Goal: Navigation & Orientation: Find specific page/section

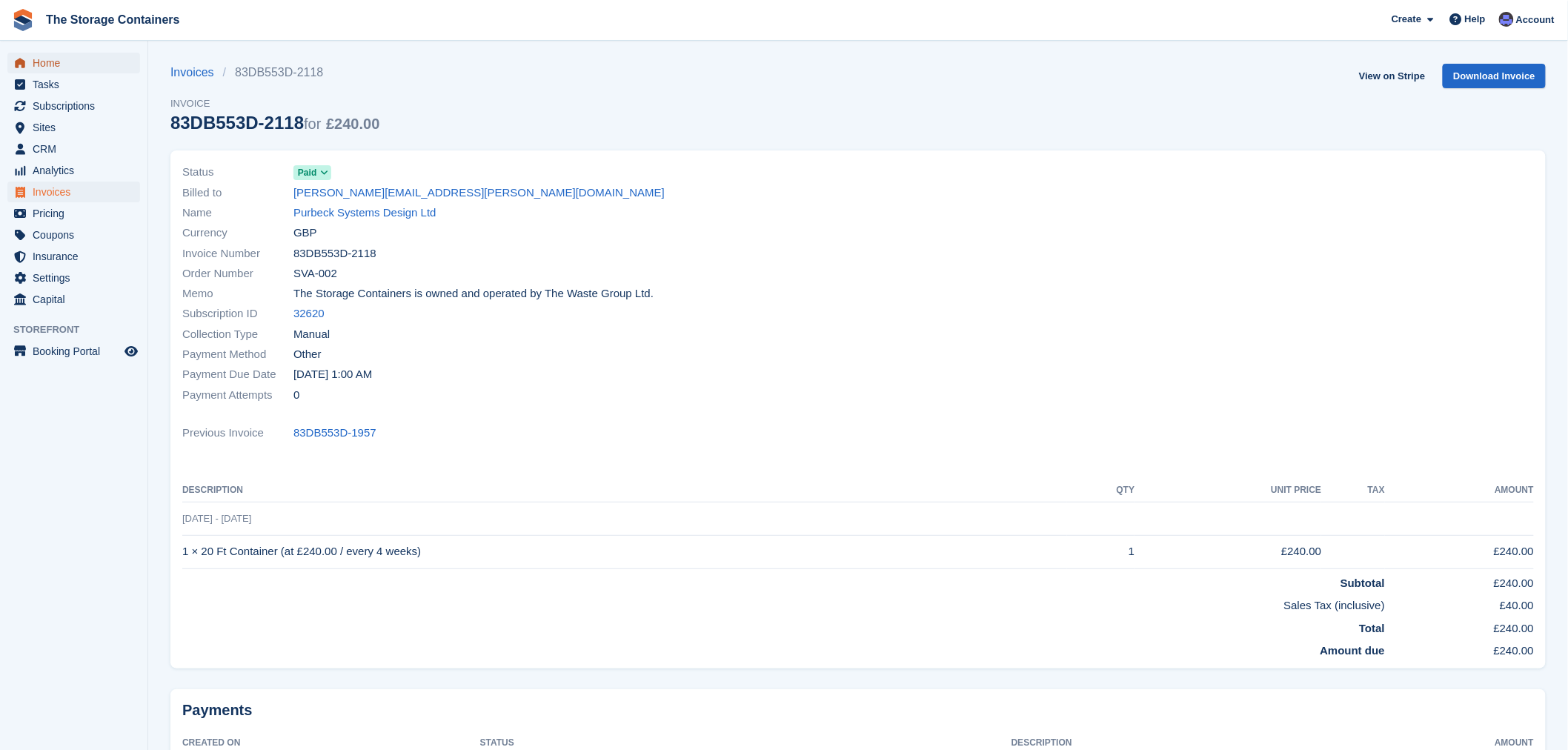
click at [60, 64] on span "Home" at bounding box center [77, 63] width 89 height 21
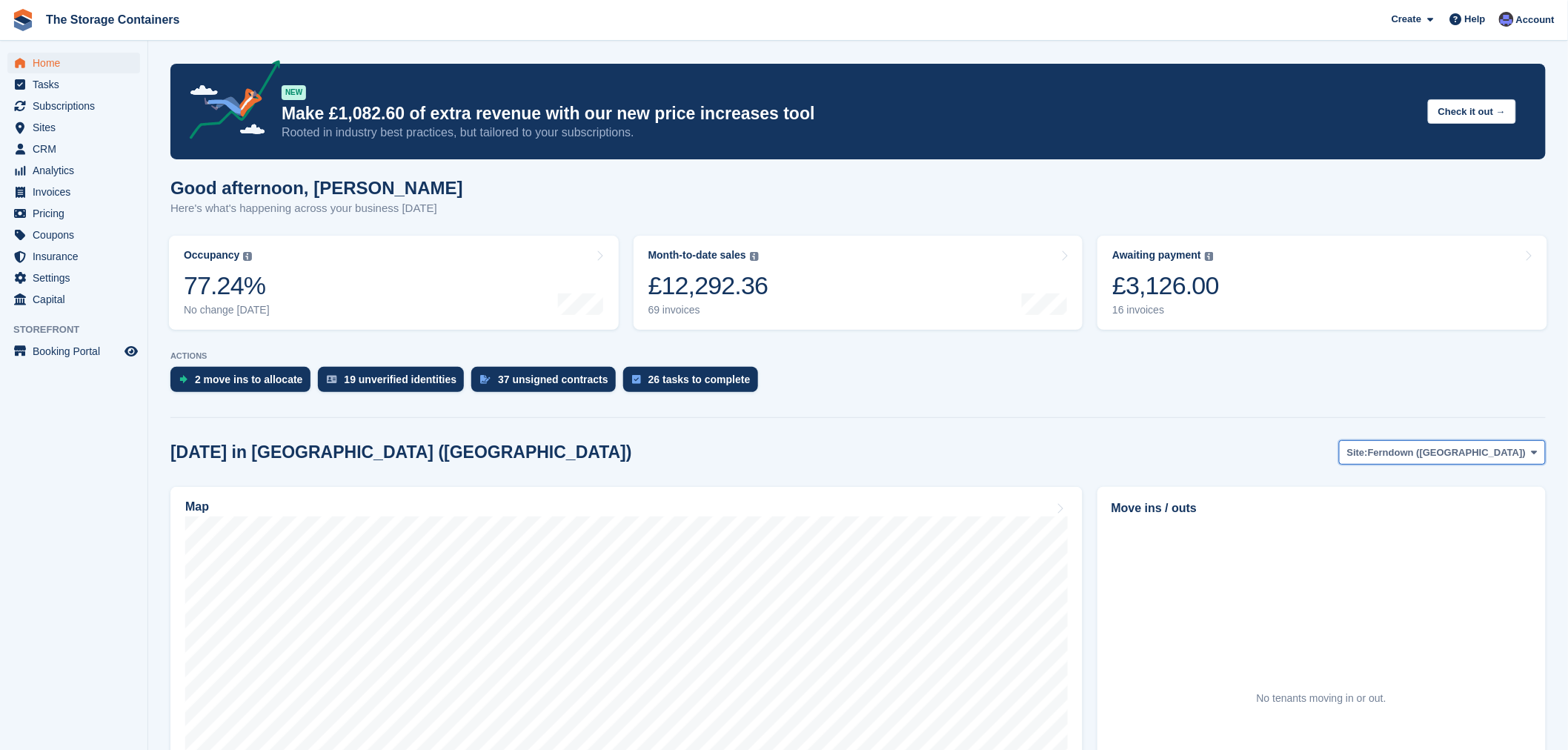
click at [1453, 450] on span "Ferndown ([GEOGRAPHIC_DATA])" at bounding box center [1446, 452] width 158 height 15
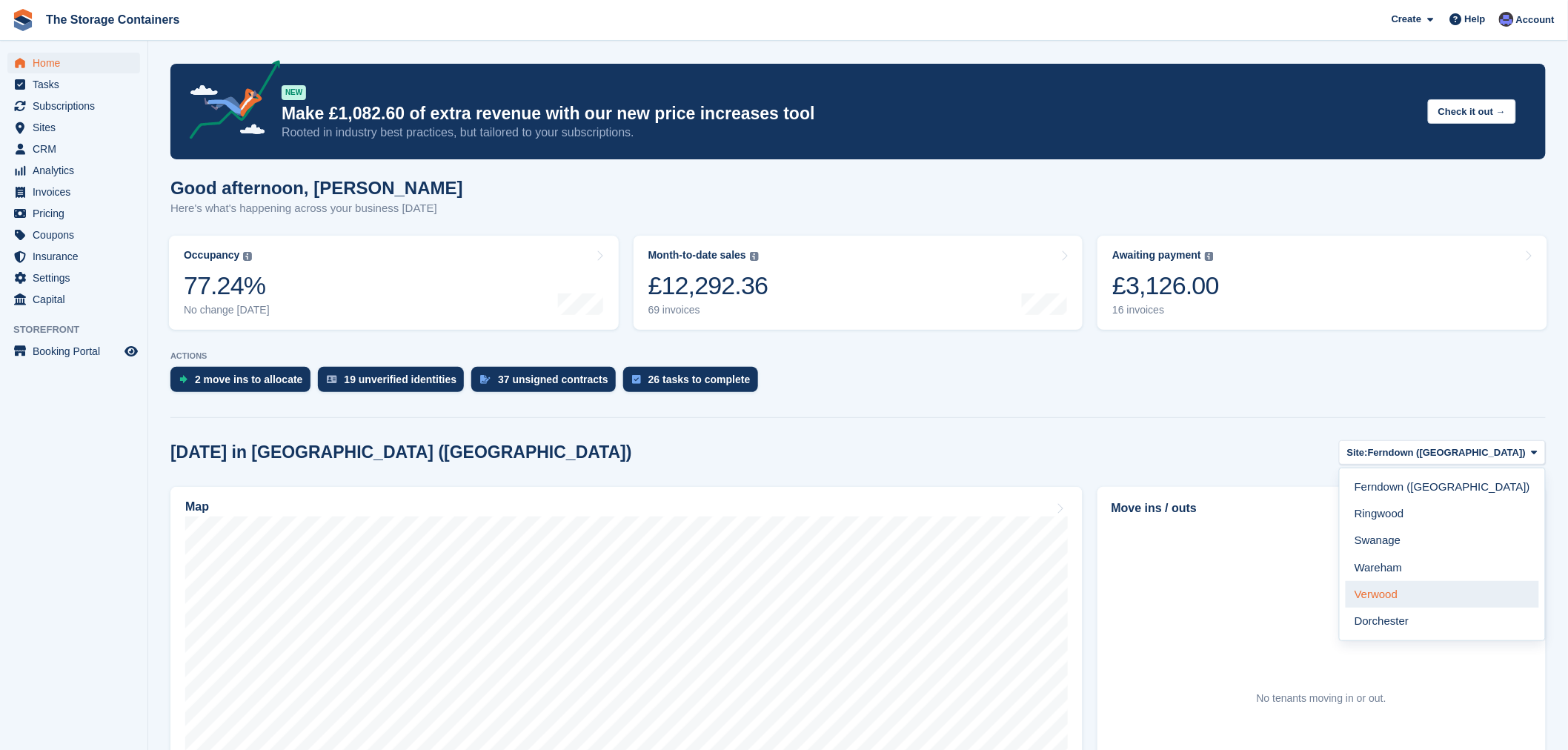
click at [1451, 587] on link "Verwood" at bounding box center [1442, 594] width 193 height 27
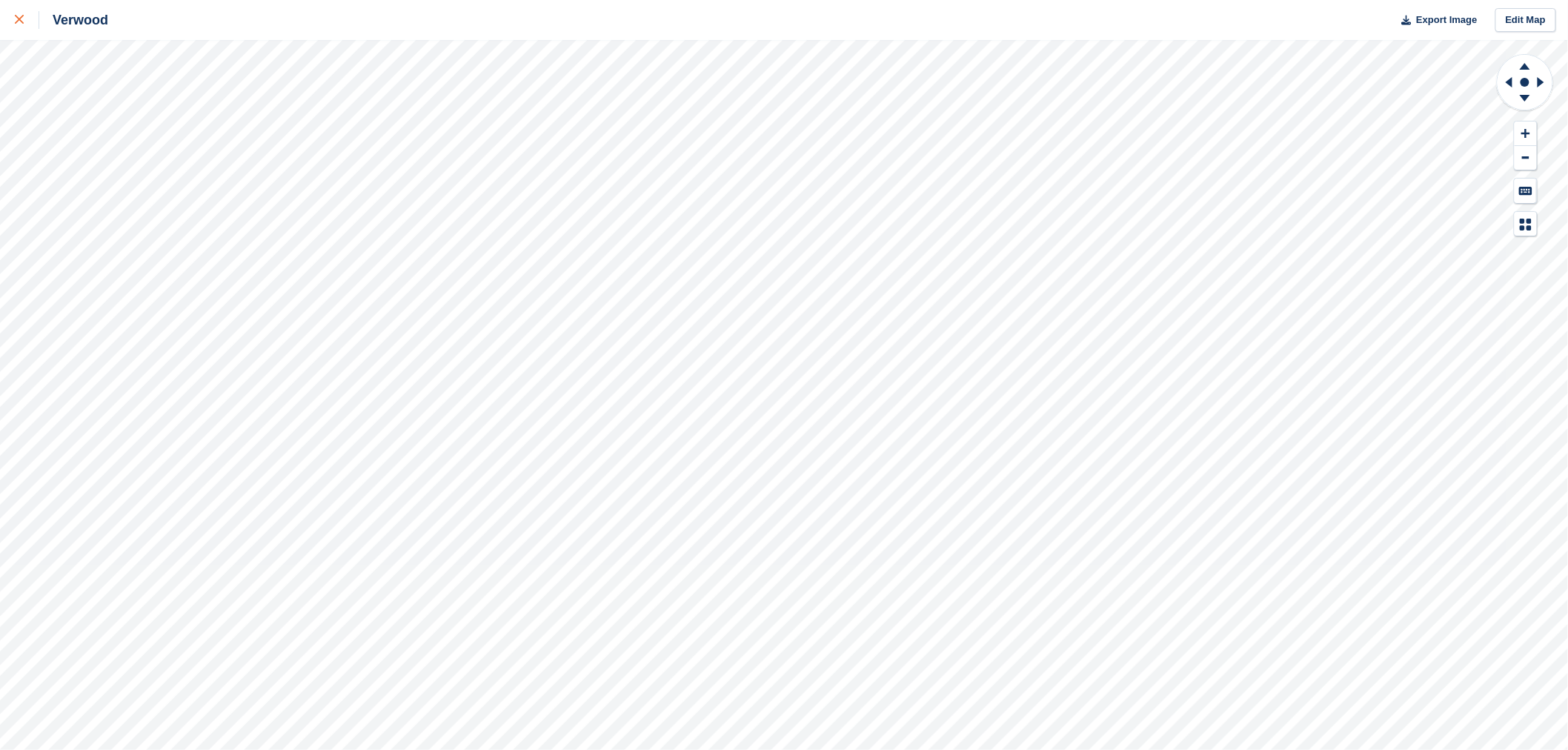
click at [15, 17] on icon at bounding box center [19, 19] width 9 height 9
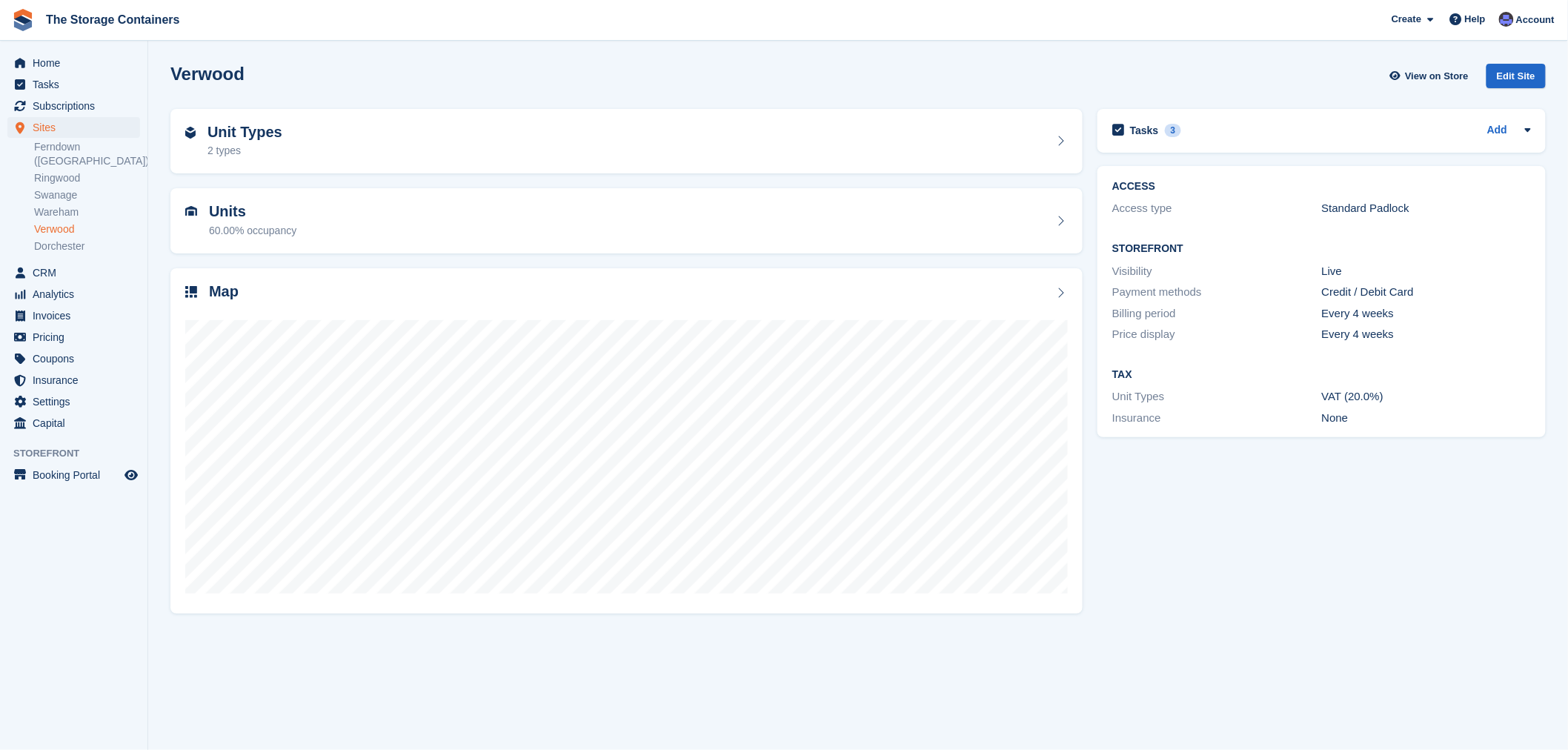
click at [612, 79] on div "Verwood View on Store Edit Site" at bounding box center [858, 75] width 1375 height 25
click at [79, 63] on span "Home" at bounding box center [77, 63] width 89 height 21
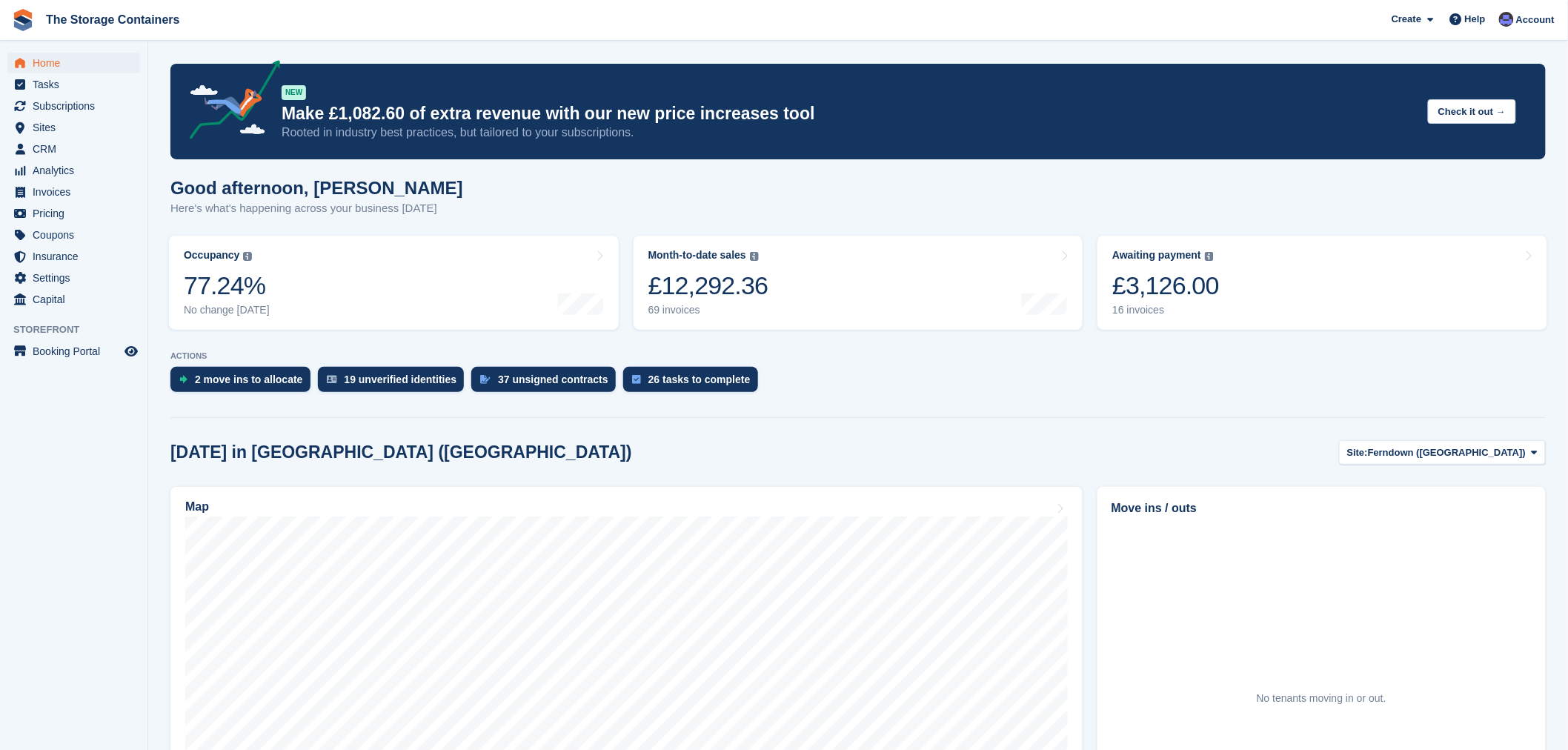
click at [865, 372] on div "2 move ins to allocate 19 unverified identities 37 unsigned contracts 26 tasks …" at bounding box center [858, 383] width 1375 height 33
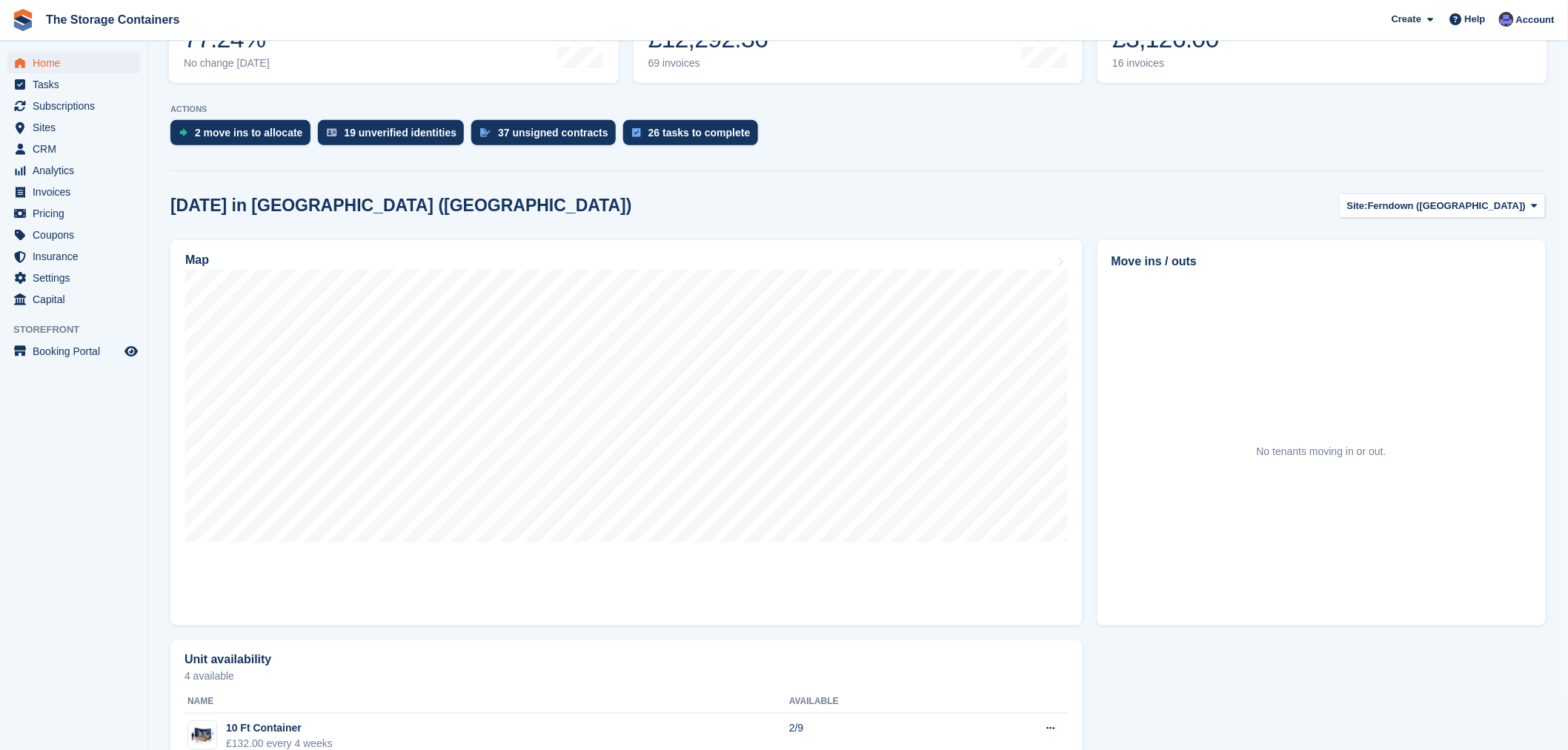
scroll to position [329, 0]
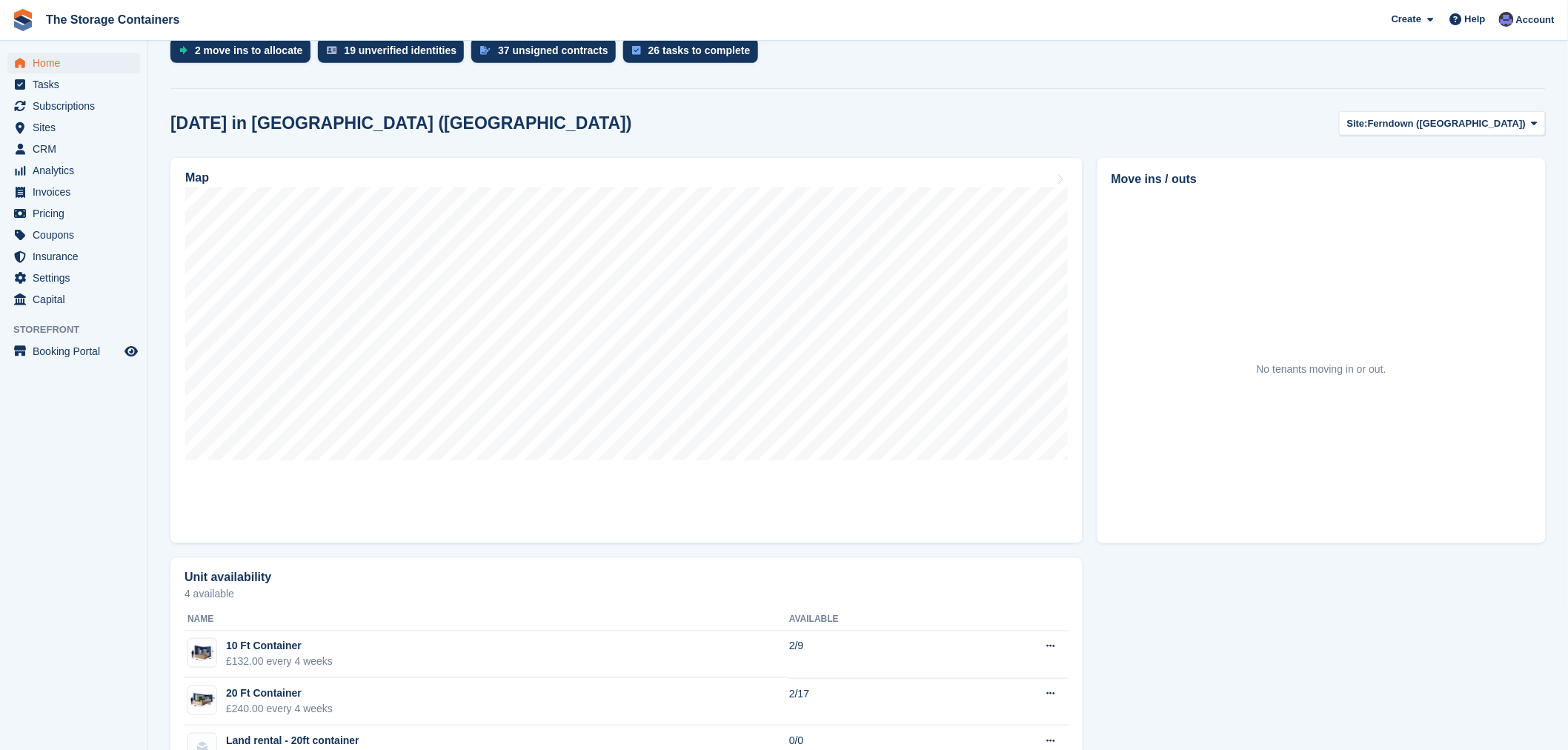
click at [1094, 114] on div "[DATE] in [GEOGRAPHIC_DATA] ([GEOGRAPHIC_DATA]) Site: [GEOGRAPHIC_DATA] ([GEOGR…" at bounding box center [858, 123] width 1375 height 25
click at [1231, 68] on div "2 move ins to allocate 19 unverified identities 37 unsigned contracts 26 tasks …" at bounding box center [858, 54] width 1375 height 33
